Goal: Task Accomplishment & Management: Complete application form

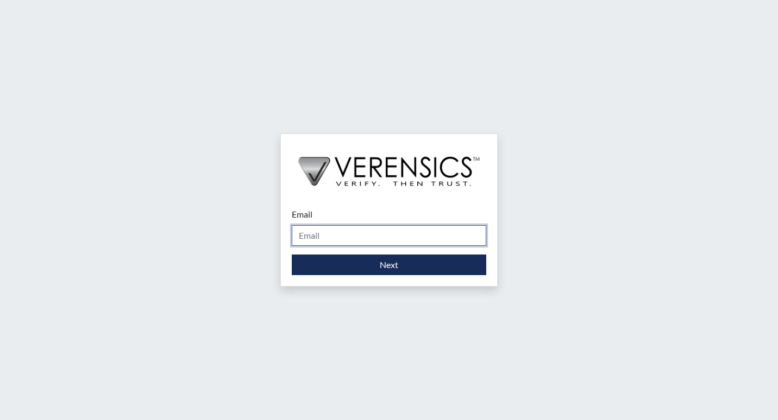
click at [300, 237] on input "Email" at bounding box center [389, 235] width 194 height 21
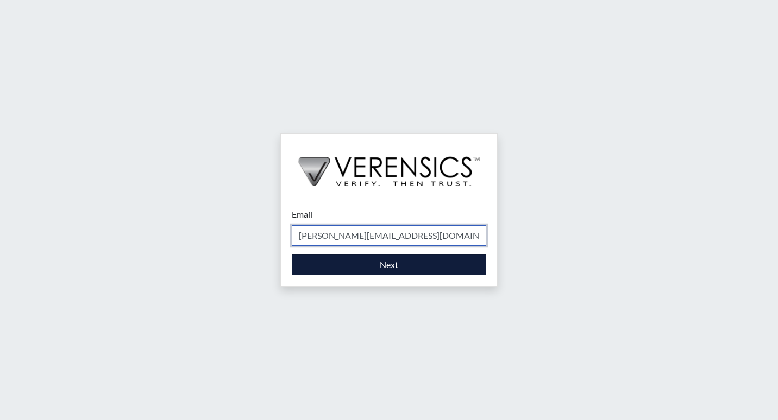
type input "[PERSON_NAME][EMAIL_ADDRESS][DOMAIN_NAME]"
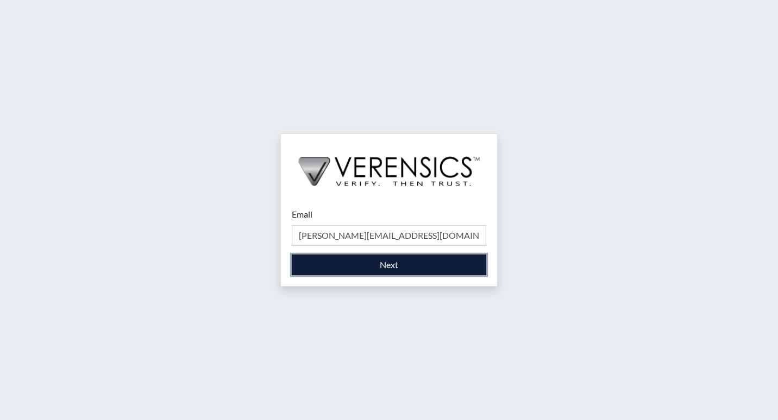
click at [315, 267] on button "Next" at bounding box center [389, 265] width 194 height 21
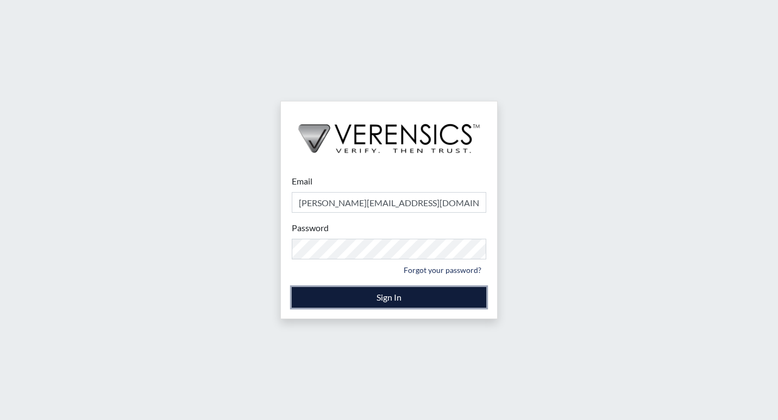
click at [362, 297] on button "Sign In" at bounding box center [389, 297] width 194 height 21
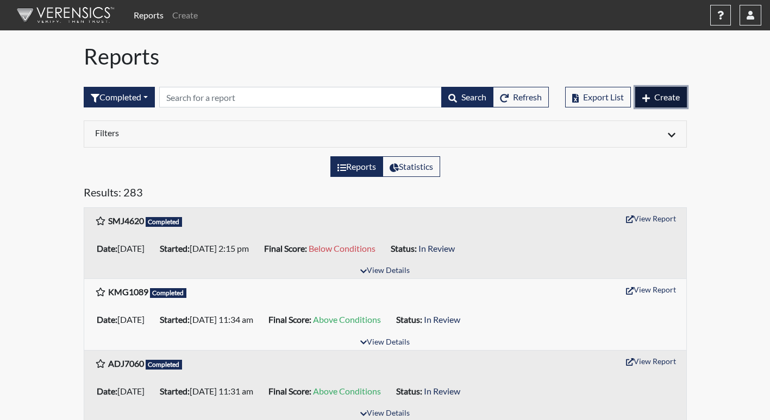
click at [657, 96] on span "Create" at bounding box center [667, 97] width 26 height 10
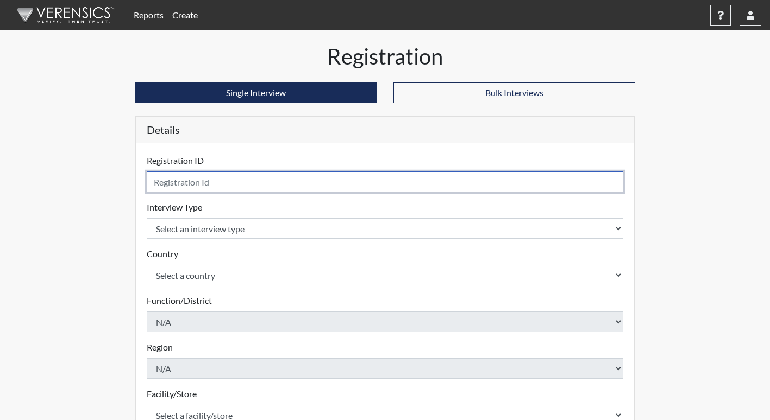
click at [163, 184] on input "text" at bounding box center [385, 182] width 477 height 21
type input "CGR7721"
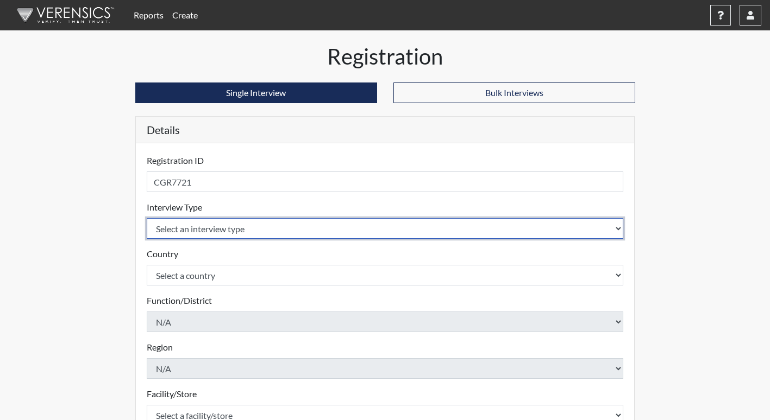
click at [212, 230] on select "Select an interview type Corrections Pre-Employment" at bounding box center [385, 228] width 477 height 21
select select "ff733e93-e1bf-11ea-9c9f-0eff0cf7eb8f"
click at [147, 218] on select "Select an interview type Corrections Pre-Employment" at bounding box center [385, 228] width 477 height 21
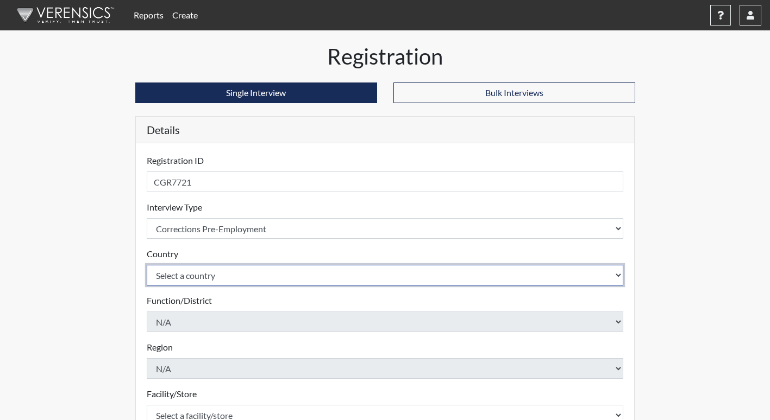
click at [189, 269] on select "Select a country [GEOGRAPHIC_DATA] [GEOGRAPHIC_DATA]" at bounding box center [385, 275] width 477 height 21
select select "united-states-of-[GEOGRAPHIC_DATA]"
click at [147, 265] on select "Select a country [GEOGRAPHIC_DATA] [GEOGRAPHIC_DATA]" at bounding box center [385, 275] width 477 height 21
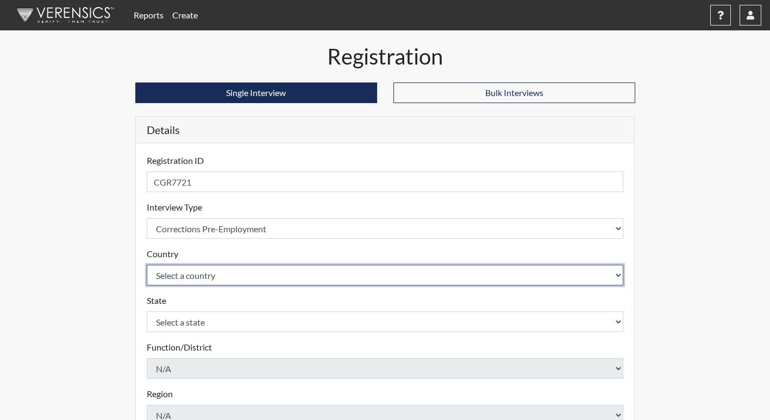
scroll to position [109, 0]
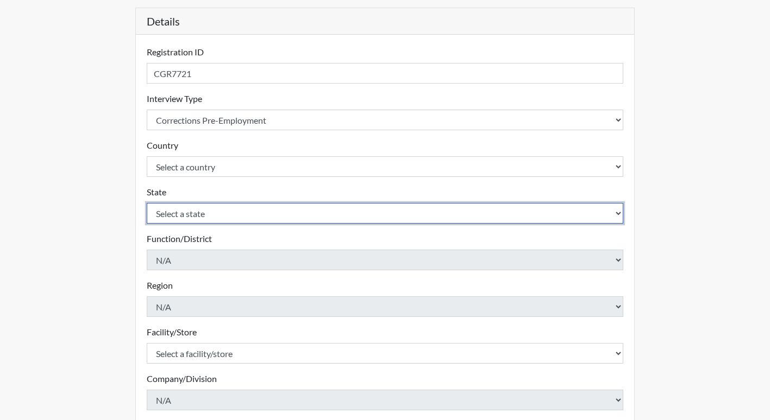
click at [193, 213] on select "Select a state [US_STATE] [US_STATE] [US_STATE] [US_STATE] [US_STATE] [US_STATE…" at bounding box center [385, 213] width 477 height 21
select select "GA"
click at [147, 203] on select "Select a state [US_STATE] [US_STATE] [US_STATE] [US_STATE] [US_STATE] [US_STATE…" at bounding box center [385, 213] width 477 height 21
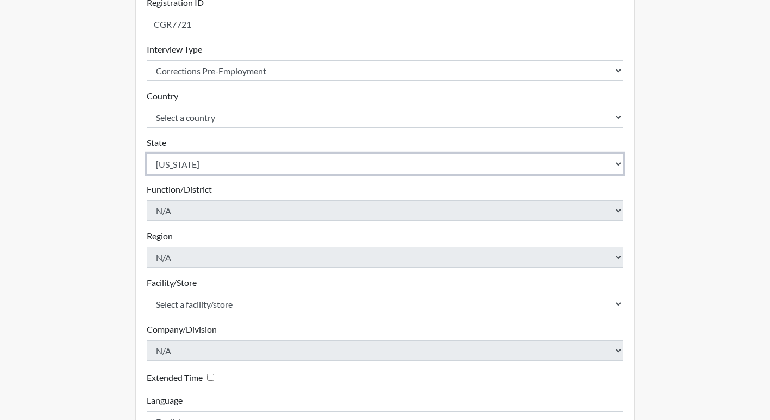
scroll to position [237, 0]
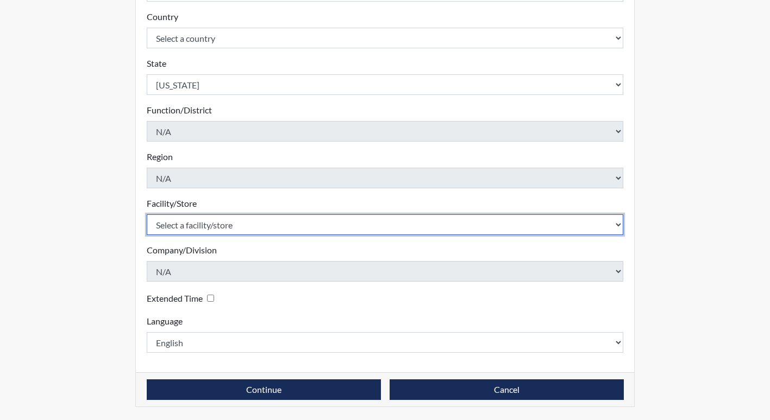
click at [244, 218] on select "Select a facility/store [PERSON_NAME]" at bounding box center [385, 225] width 477 height 21
select select "6cac2b59-3591-4b40-b097-ccfdafc86ef1"
click at [147, 215] on select "Select a facility/store [PERSON_NAME]" at bounding box center [385, 225] width 477 height 21
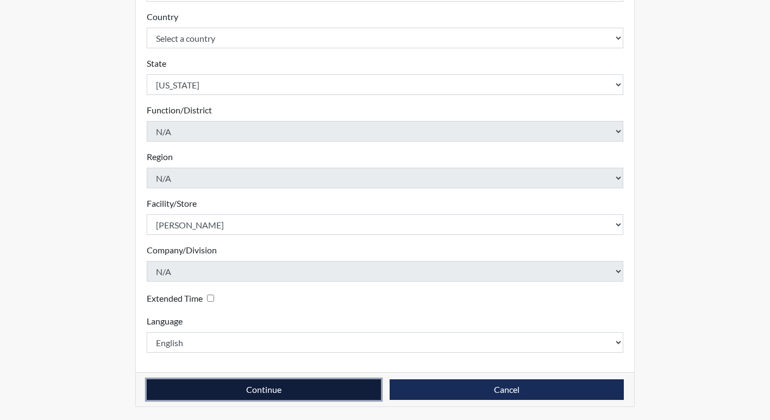
click at [310, 380] on button "Continue" at bounding box center [264, 390] width 234 height 21
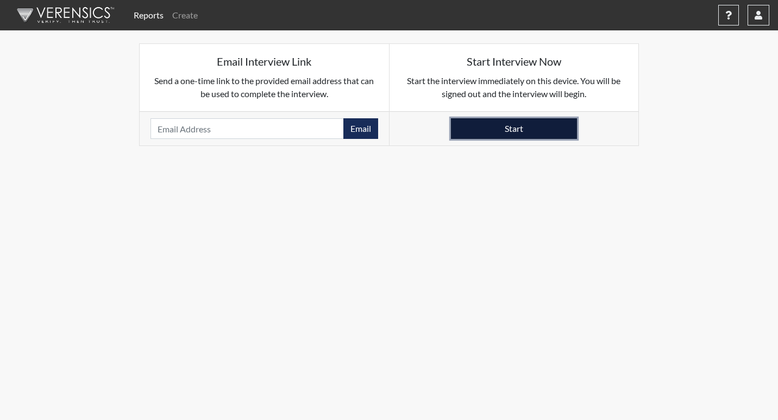
click at [484, 128] on button "Start" at bounding box center [514, 128] width 126 height 21
